Goal: Check status: Check status

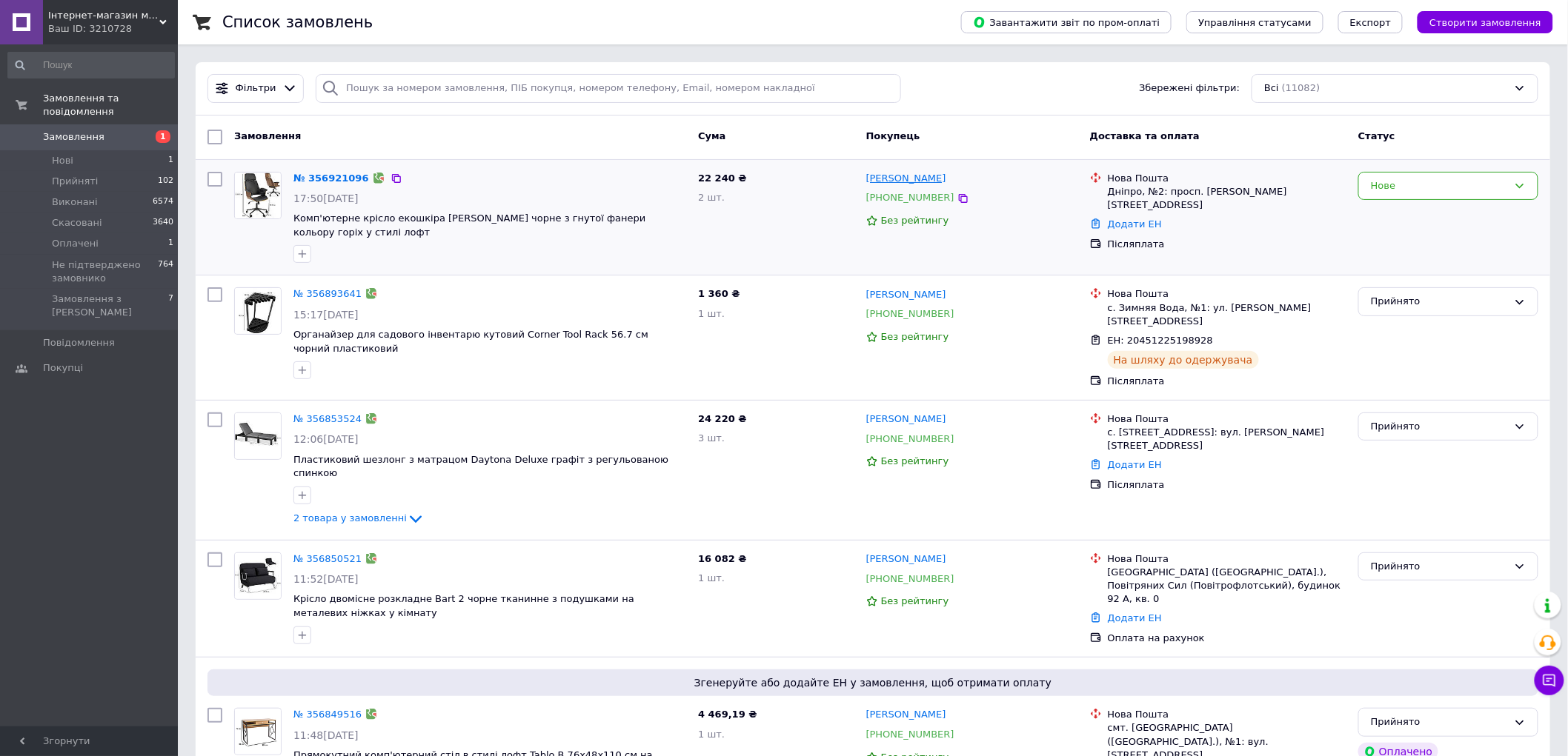
click at [882, 183] on link "[PERSON_NAME]" at bounding box center [905, 178] width 80 height 14
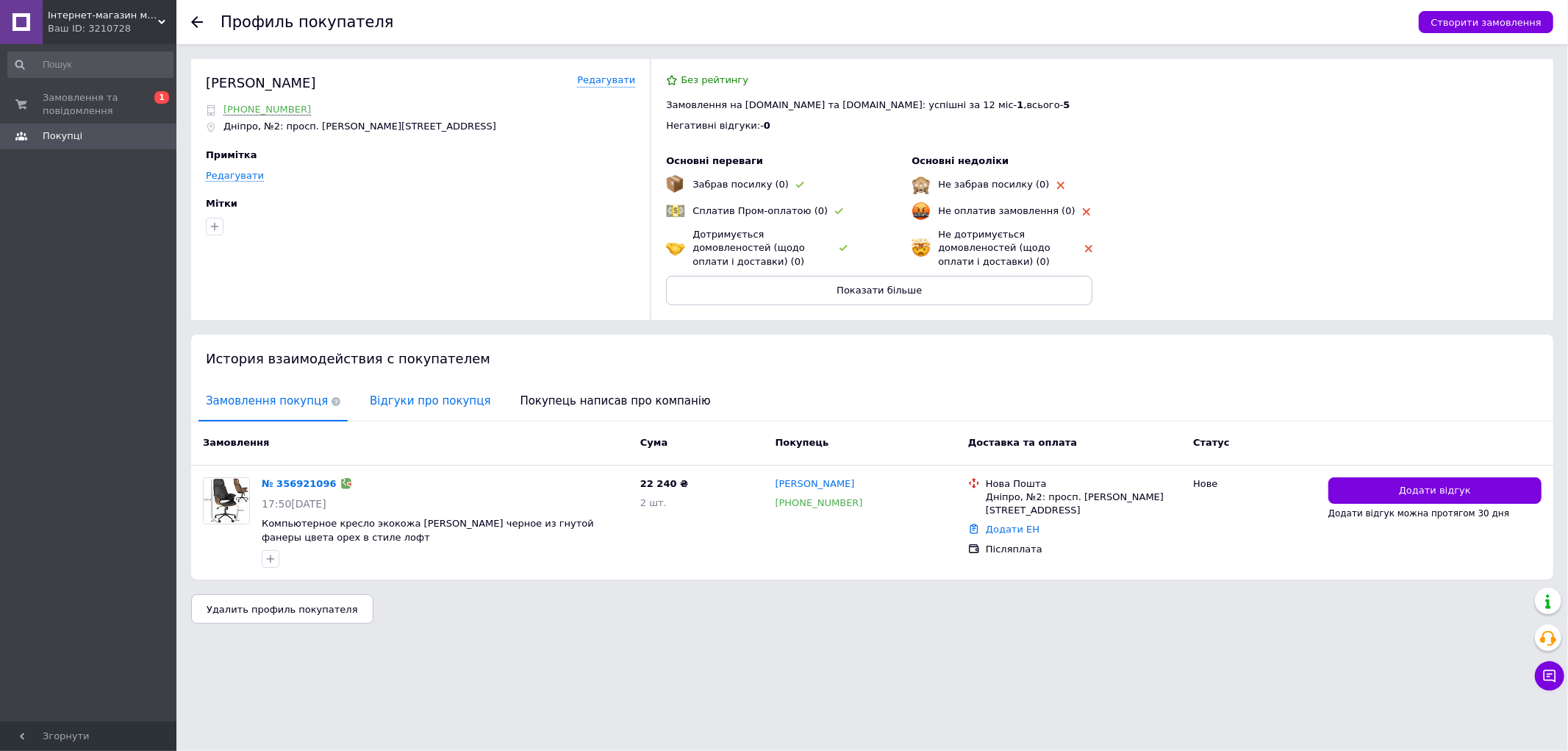
click at [383, 404] on span "Відгуки про покупця" at bounding box center [430, 401] width 135 height 38
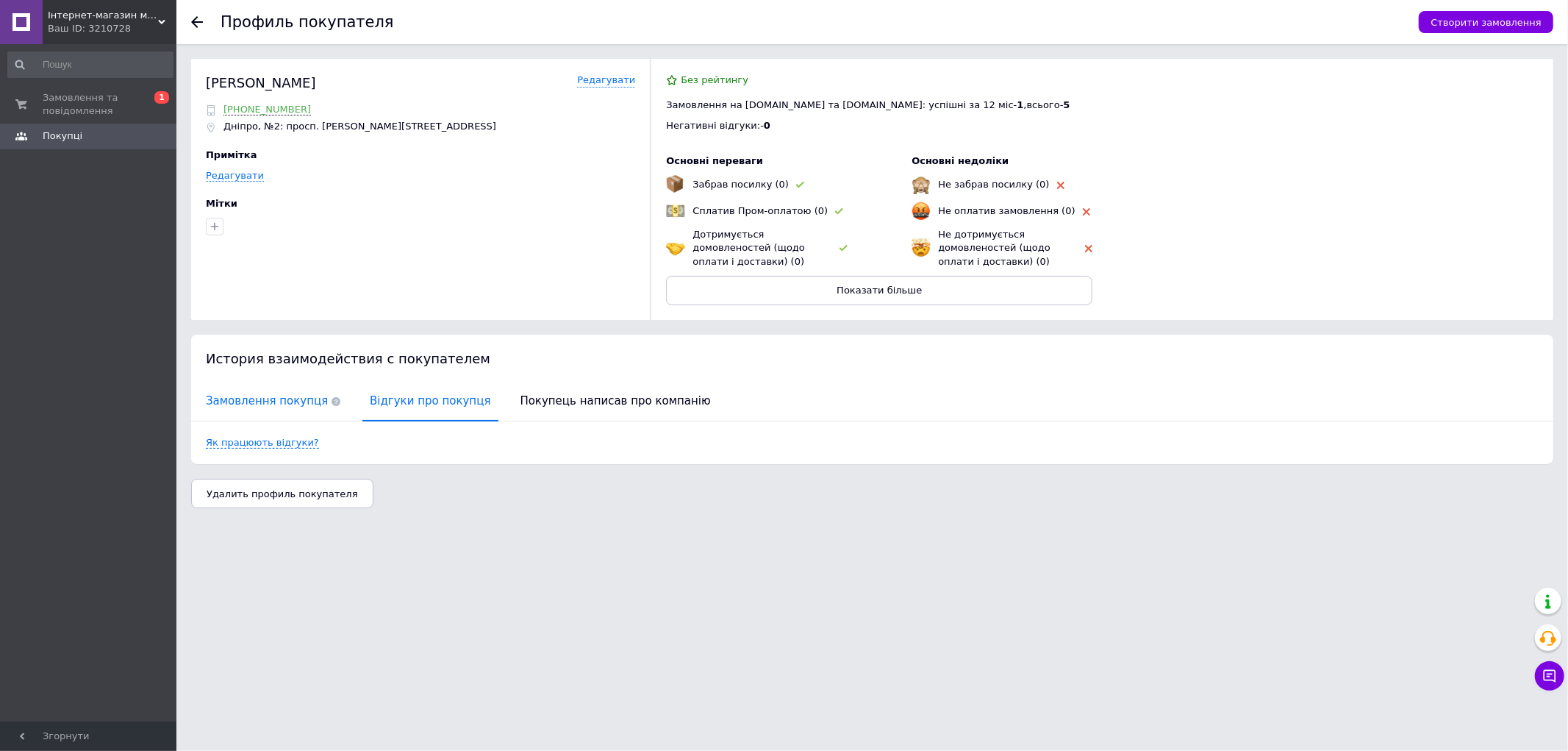
click at [271, 406] on span "Замовлення покупця" at bounding box center [273, 401] width 149 height 38
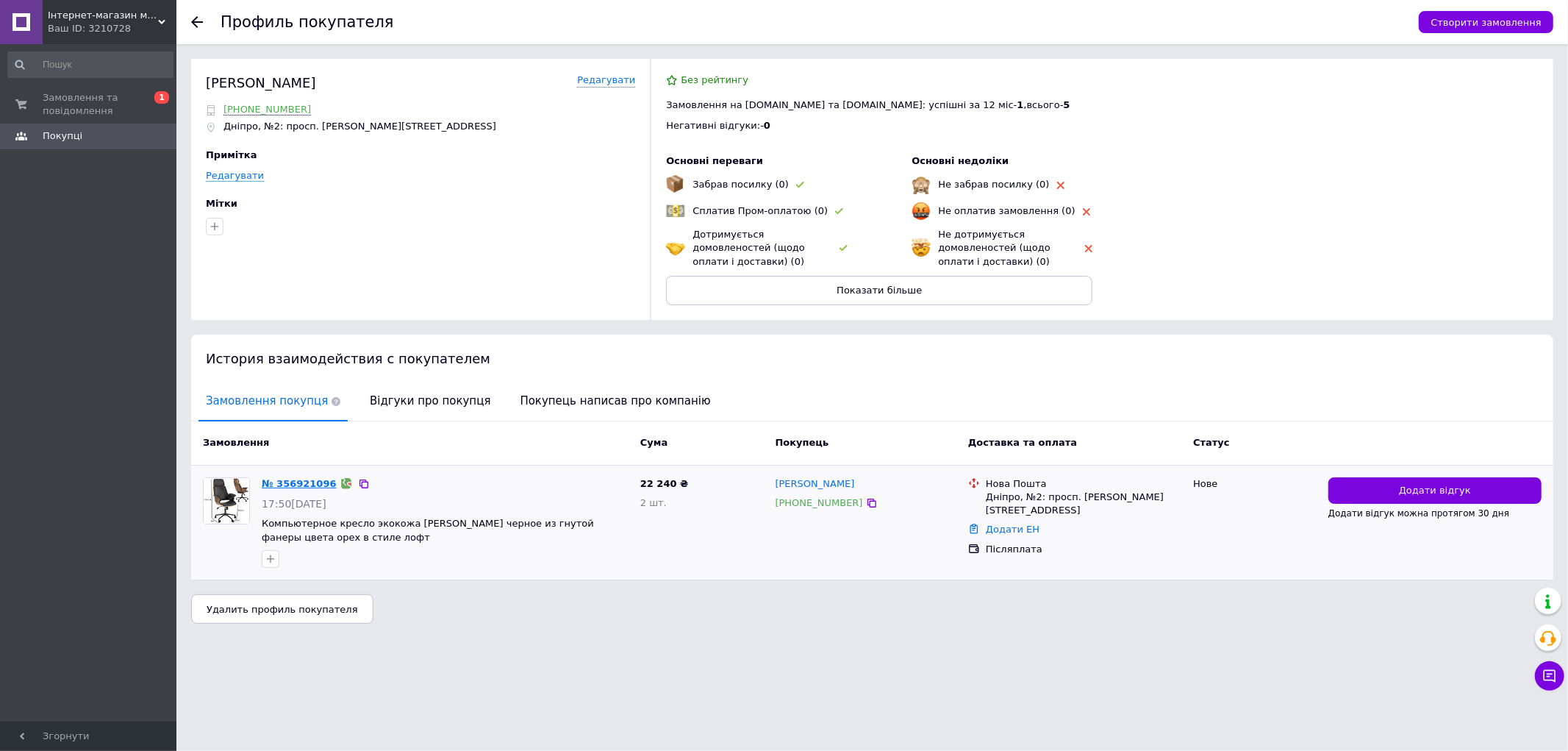
click at [280, 480] on link "№ 356921096" at bounding box center [299, 484] width 75 height 11
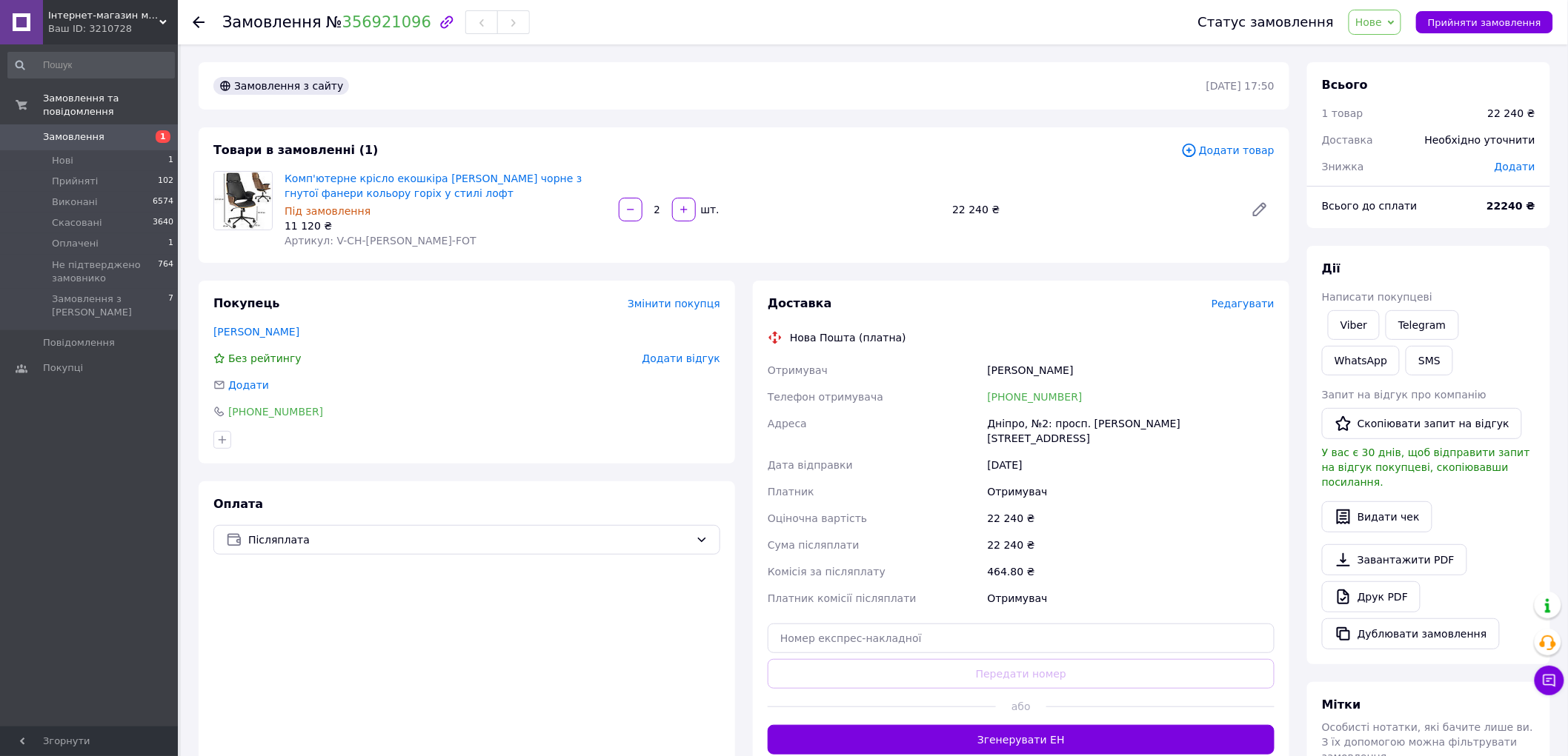
click at [378, 241] on span "Артикул: V-CH-[PERSON_NAME]-FOT" at bounding box center [380, 240] width 192 height 12
click at [381, 238] on span "Артикул: V-CH-[PERSON_NAME]-FOT" at bounding box center [380, 240] width 192 height 12
copy span "[PERSON_NAME]"
click at [114, 130] on span "Замовлення" at bounding box center [90, 137] width 94 height 13
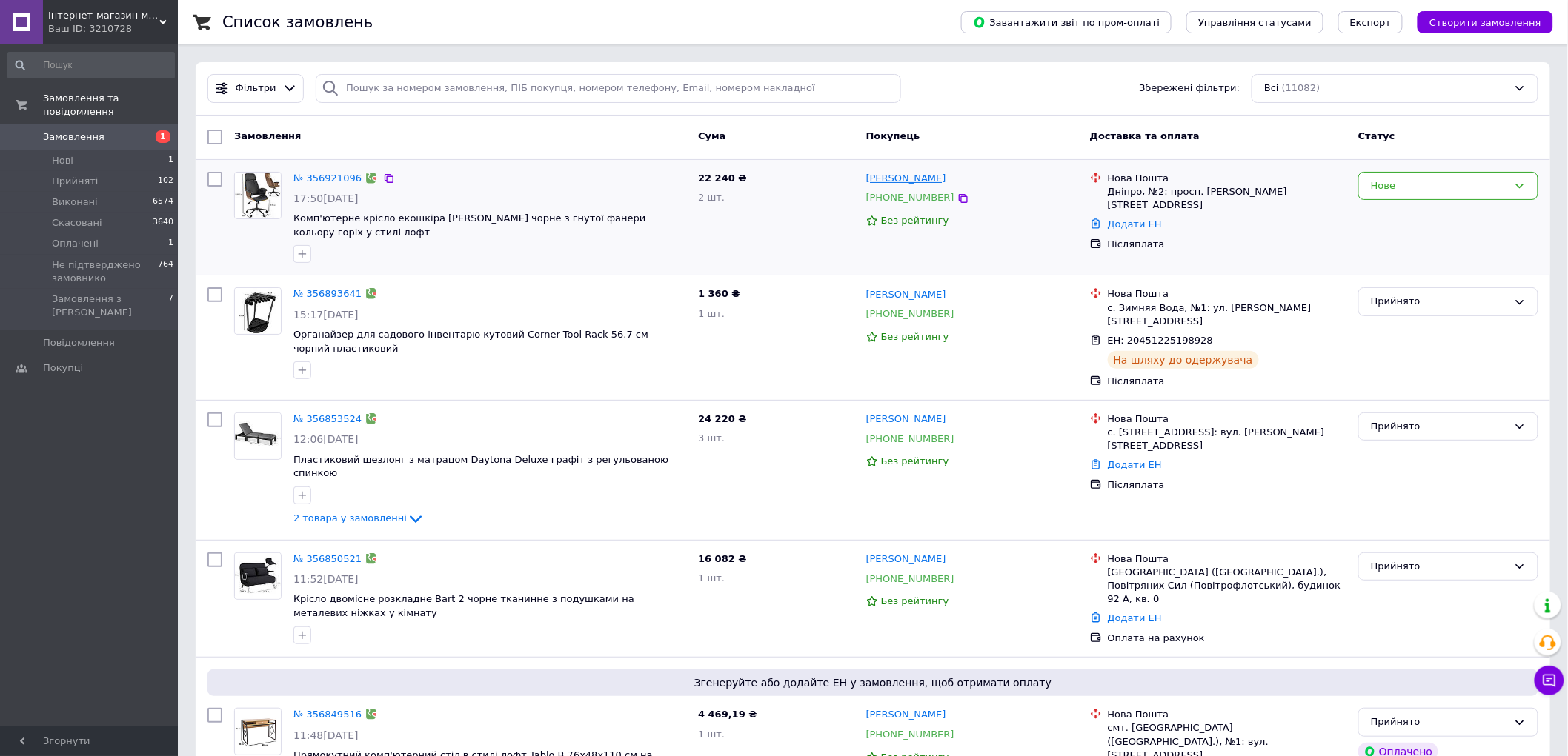
click at [875, 180] on link "[PERSON_NAME]" at bounding box center [905, 178] width 80 height 14
click at [316, 181] on link "№ 356921096" at bounding box center [327, 178] width 68 height 11
